Goal: Communication & Community: Answer question/provide support

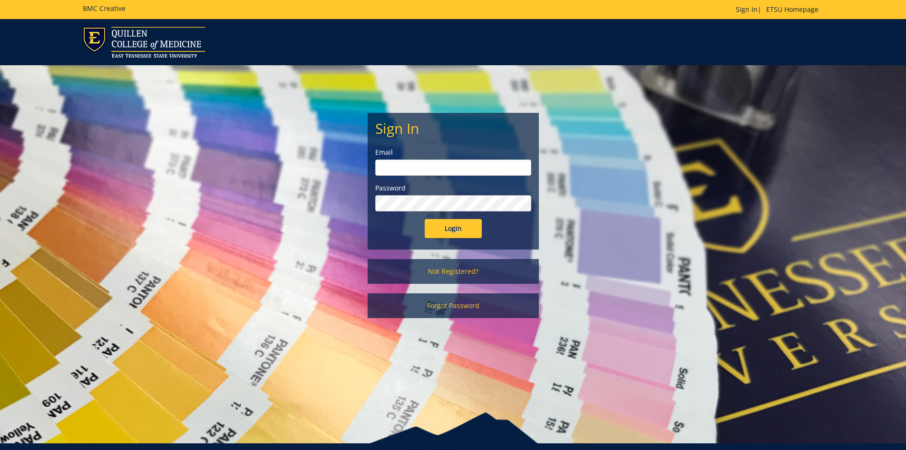
type input "[EMAIL_ADDRESS][DOMAIN_NAME]"
click at [446, 226] on input "Login" at bounding box center [453, 228] width 57 height 19
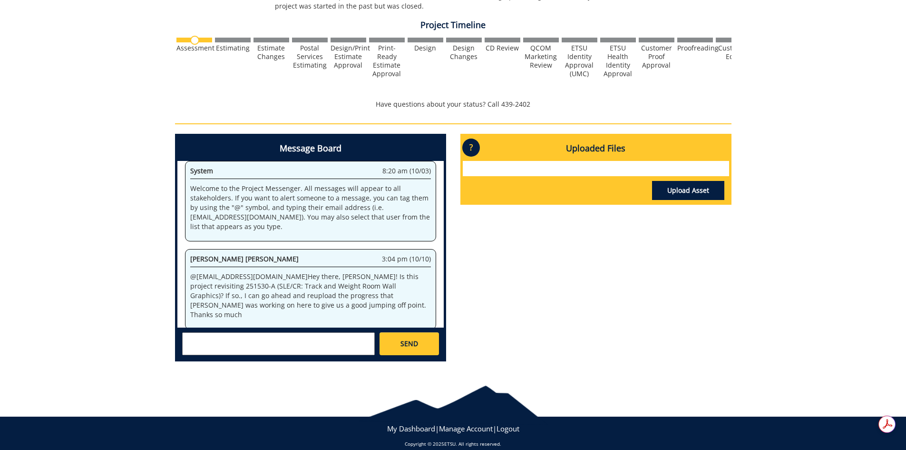
scroll to position [285, 0]
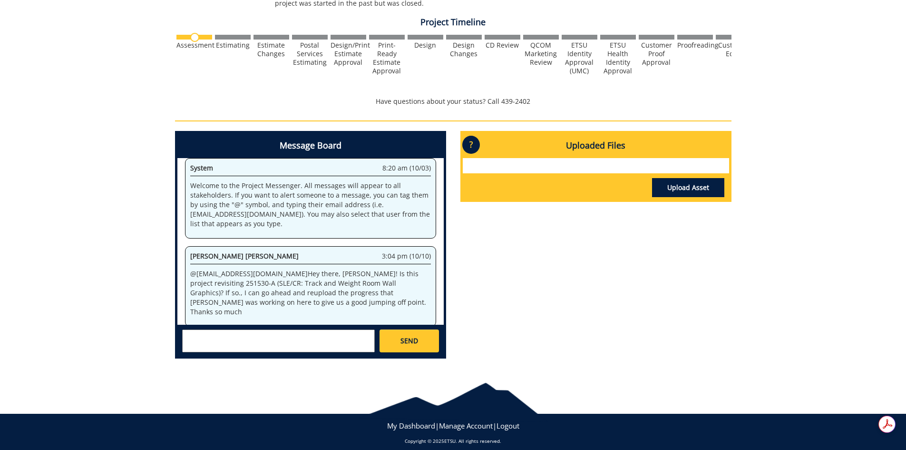
click at [304, 344] on textarea at bounding box center [278, 340] width 193 height 23
click at [308, 339] on textarea at bounding box center [278, 340] width 193 height 23
click at [307, 339] on textarea at bounding box center [278, 340] width 193 height 23
type textarea "H"
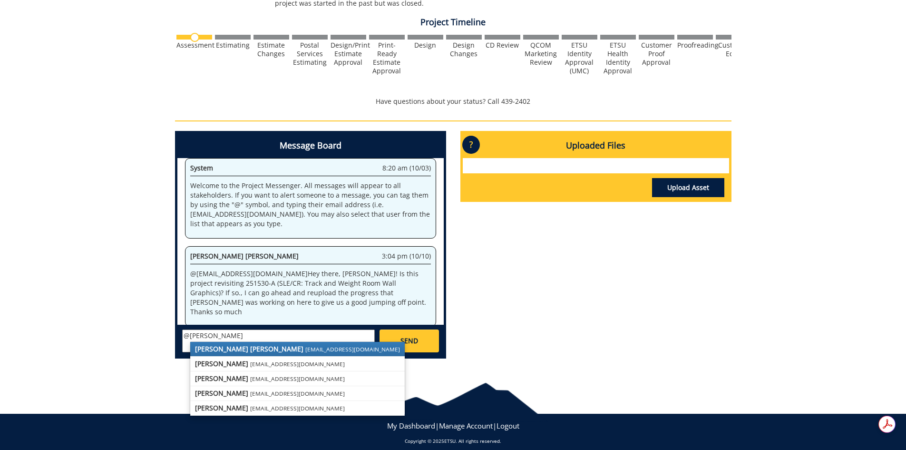
click at [237, 347] on strong "[PERSON_NAME] [PERSON_NAME]" at bounding box center [249, 348] width 108 height 9
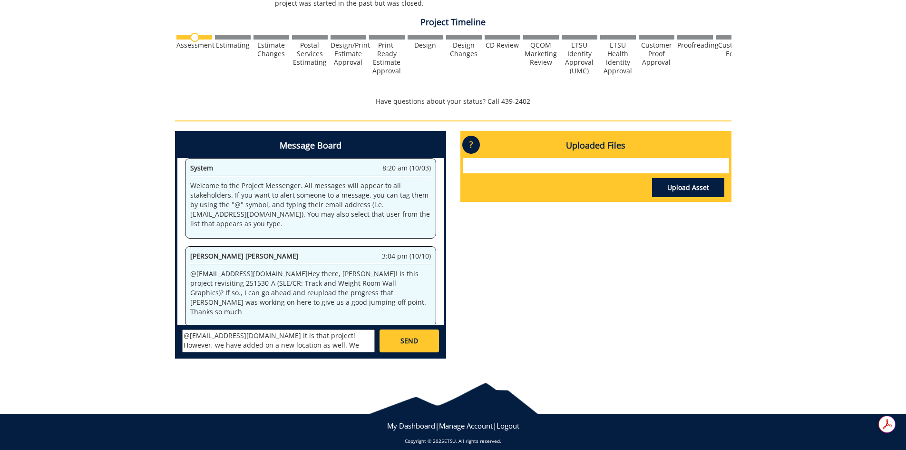
scroll to position [22, 0]
click at [199, 338] on textarea "@[EMAIL_ADDRESS][DOMAIN_NAME] It is that project! However, we have added on a n…" at bounding box center [278, 340] width 193 height 23
click at [202, 346] on textarea "@[EMAIL_ADDRESS][DOMAIN_NAME] It is that project! However, we have added on a n…" at bounding box center [278, 340] width 193 height 23
click at [200, 345] on textarea "@[EMAIL_ADDRESS][DOMAIN_NAME] It is that project! However, we have added on a n…" at bounding box center [278, 340] width 193 height 23
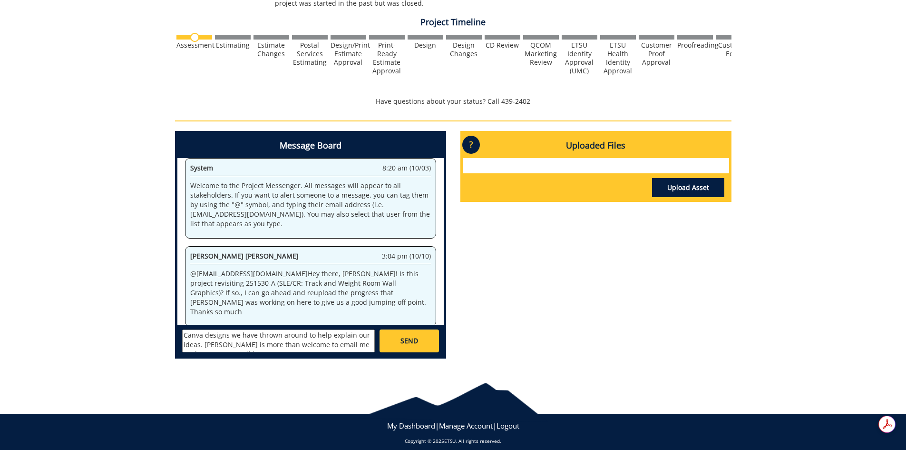
scroll to position [56, 0]
click at [276, 342] on textarea "@[EMAIL_ADDRESS][DOMAIN_NAME] It is that project! However, we have added on a n…" at bounding box center [278, 340] width 193 height 23
click at [329, 344] on textarea "@[EMAIL_ADDRESS][DOMAIN_NAME] It is that project! However, we have added on a n…" at bounding box center [278, 340] width 193 height 23
click at [354, 343] on textarea "@[EMAIL_ADDRESS][DOMAIN_NAME] It is that project! However, we have added on a n…" at bounding box center [278, 340] width 193 height 23
type textarea "@[EMAIL_ADDRESS][DOMAIN_NAME] It is that project! However, we have added on a n…"
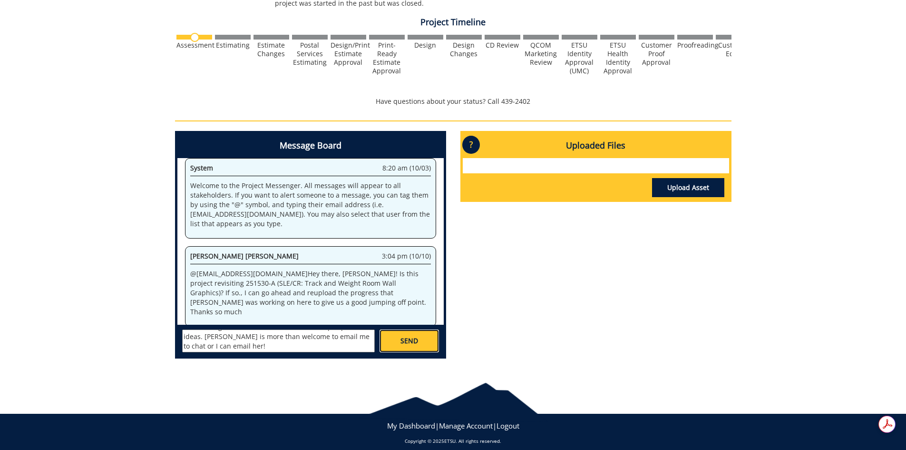
click at [396, 343] on link "SEND" at bounding box center [409, 340] width 59 height 23
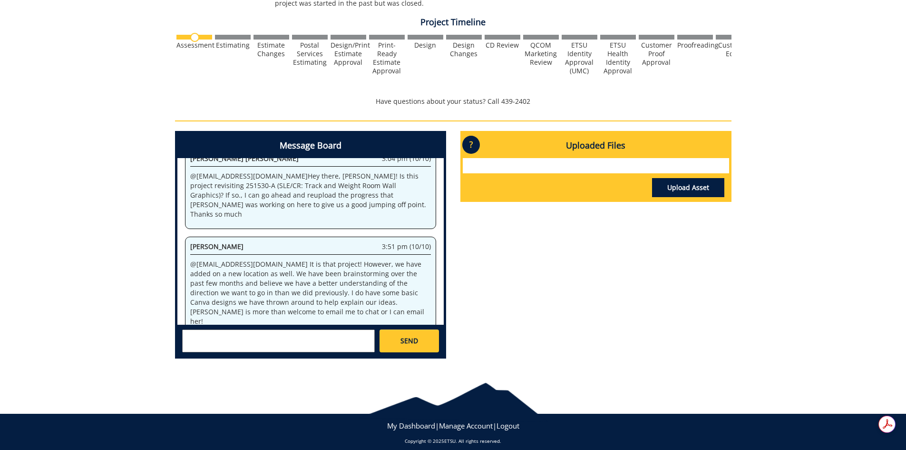
click at [620, 324] on div "Message Board System 8:20 am (10/03) Welcome to the Project Messenger. All mess…" at bounding box center [453, 248] width 571 height 235
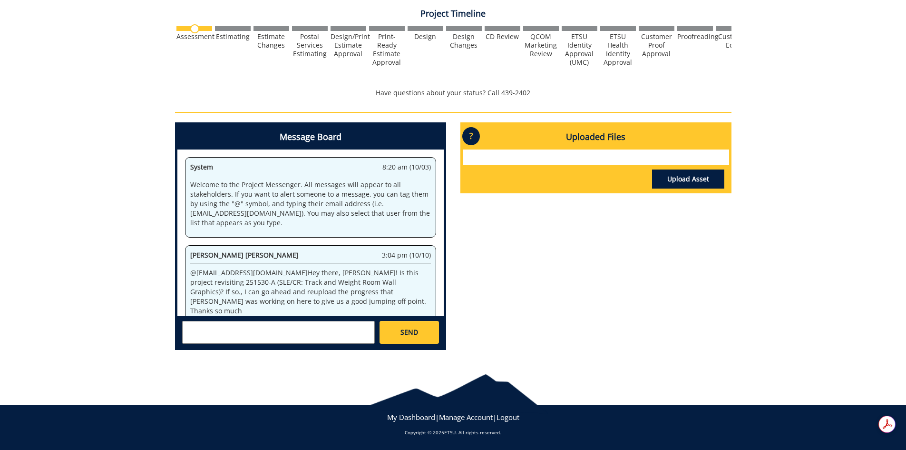
click at [330, 332] on textarea at bounding box center [278, 332] width 193 height 23
paste textarea "[URL][DOMAIN_NAME]"
type textarea "[URL][DOMAIN_NAME]"
click at [392, 333] on link "SEND" at bounding box center [409, 332] width 59 height 23
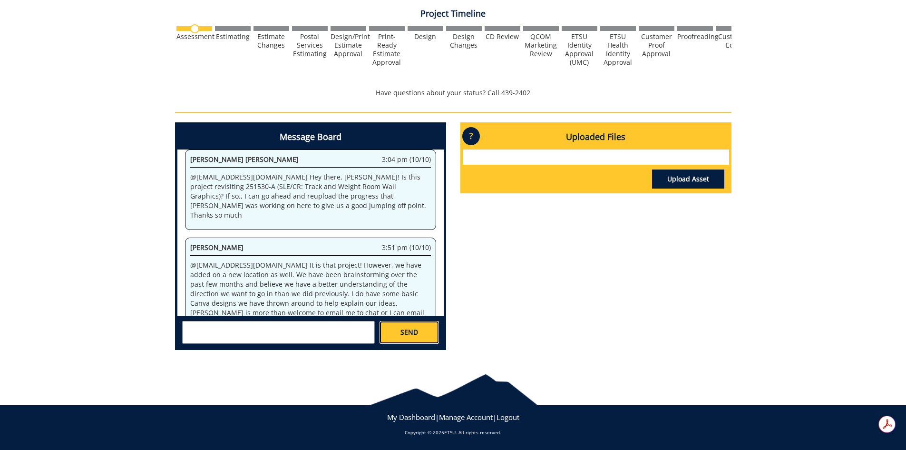
scroll to position [1492, 0]
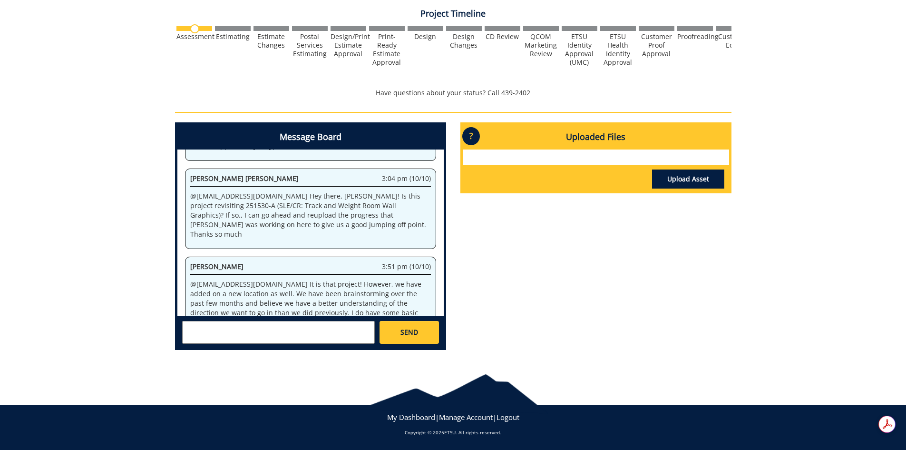
click at [524, 305] on div "Message Board System 8:20 am (10/03) Welcome to the Project Messenger. All mess…" at bounding box center [453, 239] width 571 height 235
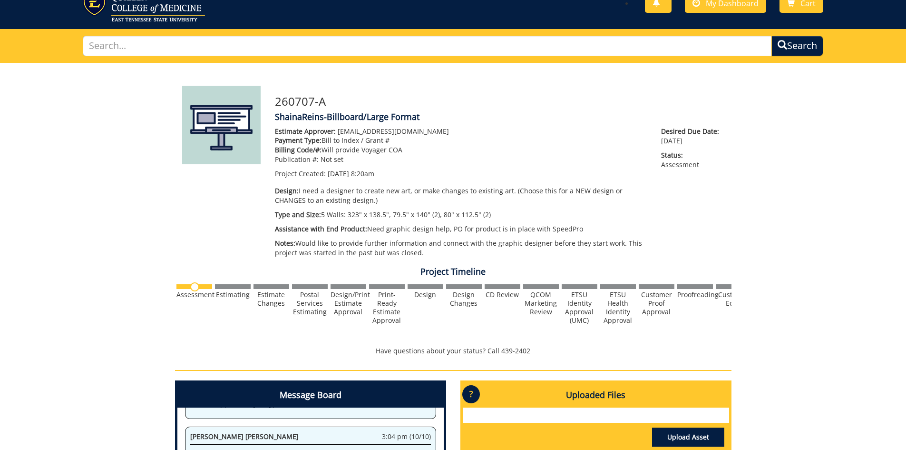
scroll to position [9, 0]
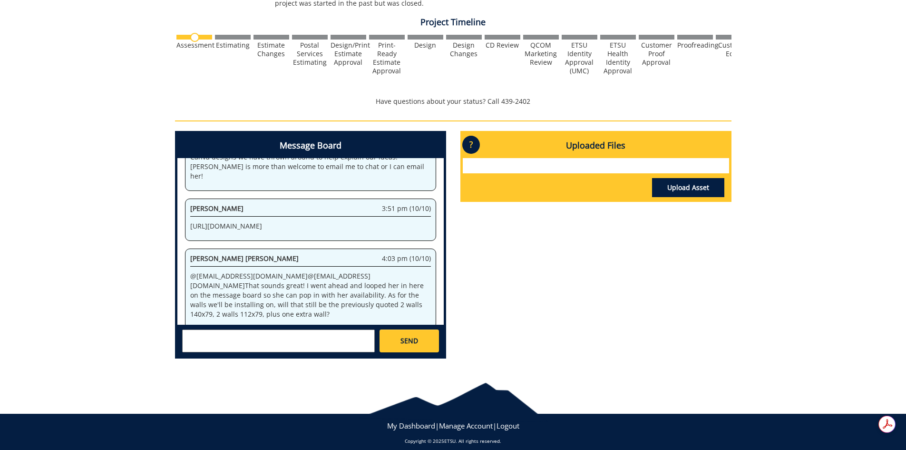
scroll to position [294, 0]
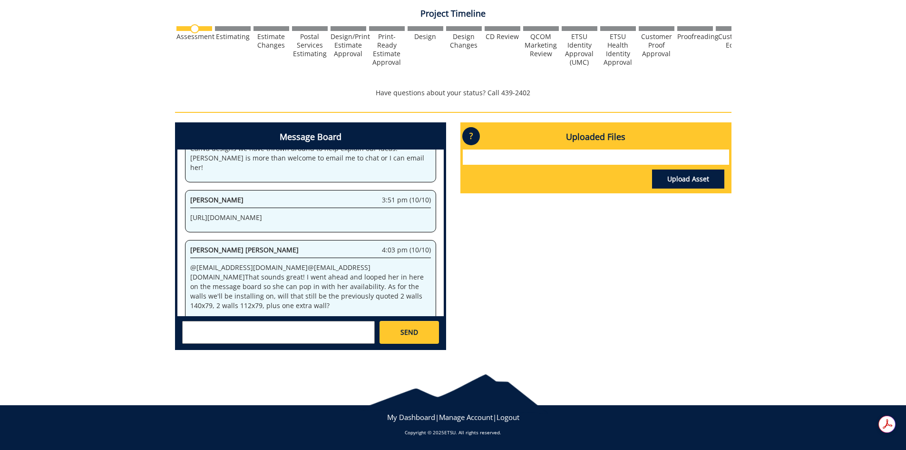
click at [288, 335] on textarea at bounding box center [278, 332] width 193 height 23
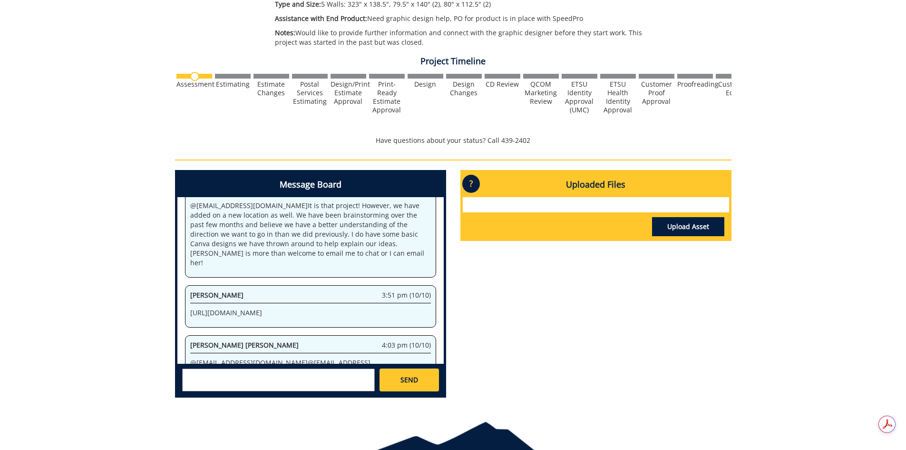
scroll to position [250, 0]
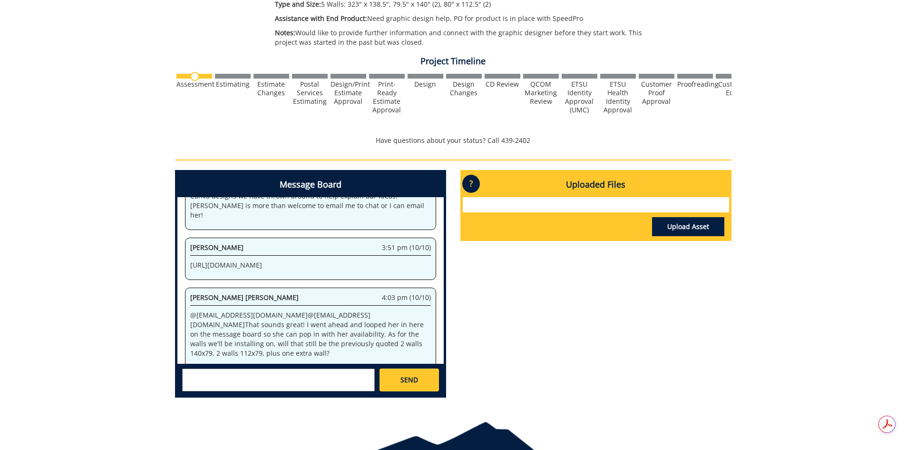
click at [314, 375] on textarea at bounding box center [278, 379] width 193 height 23
type textarea "y"
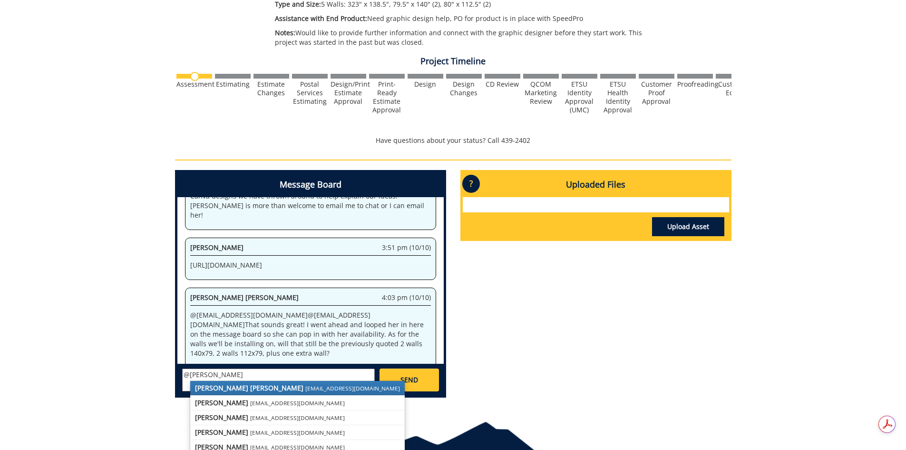
click at [213, 383] on strong "[PERSON_NAME] [PERSON_NAME]" at bounding box center [249, 387] width 108 height 9
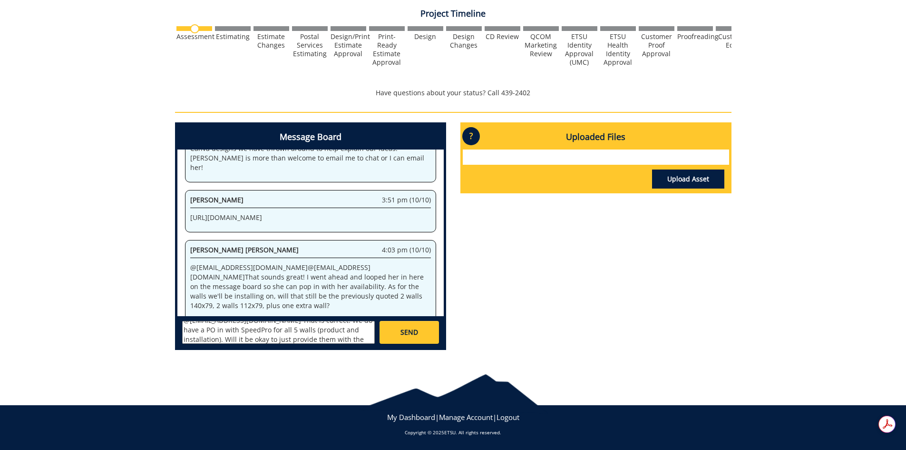
scroll to position [9, 0]
type textarea "@campbelltc@etsu.edu That is correct! We do have a PO in with SpeedPro for all …"
click at [393, 332] on link "SEND" at bounding box center [409, 332] width 59 height 23
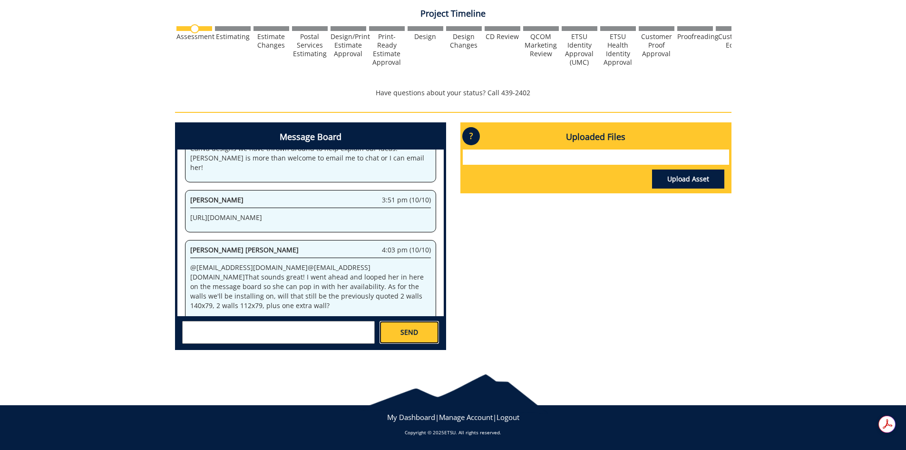
scroll to position [0, 0]
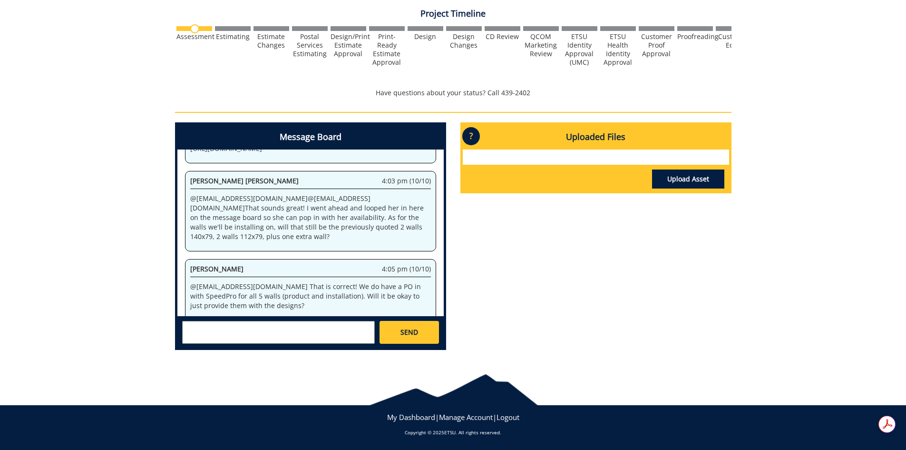
click at [563, 277] on div "Message Board System 8:20 am (10/03) Welcome to the Project Messenger. All mess…" at bounding box center [453, 239] width 571 height 235
click at [539, 286] on div "Message Board System 8:20 am (10/03) Welcome to the Project Messenger. All mess…" at bounding box center [453, 239] width 571 height 235
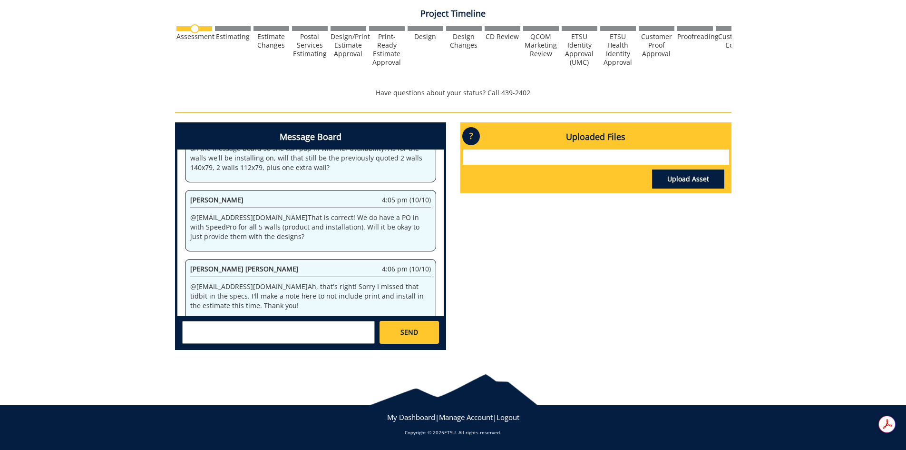
click at [559, 272] on div "Message Board System 8:20 am (10/03) Welcome to the Project Messenger. All mess…" at bounding box center [453, 239] width 571 height 235
